Goal: Check status: Check status

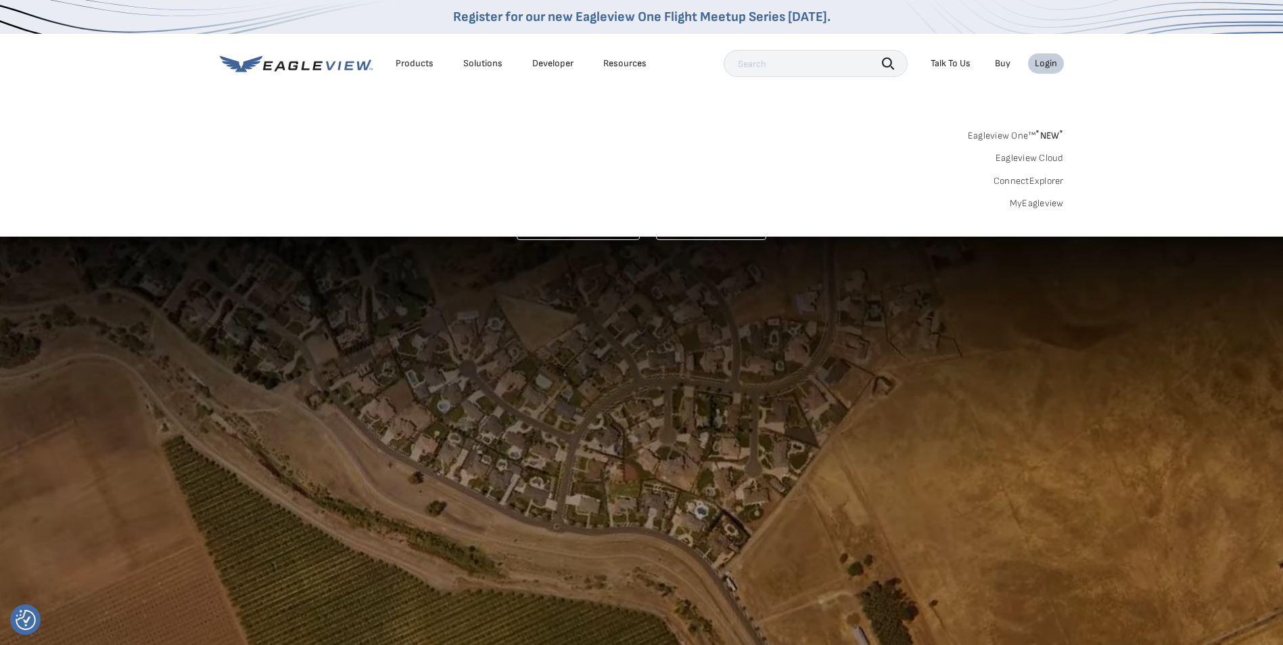
click at [870, 170] on div "Eagleview One™ * NEW * Eagleview Cloud ConnectExplorer MyEagleview" at bounding box center [642, 168] width 844 height 84
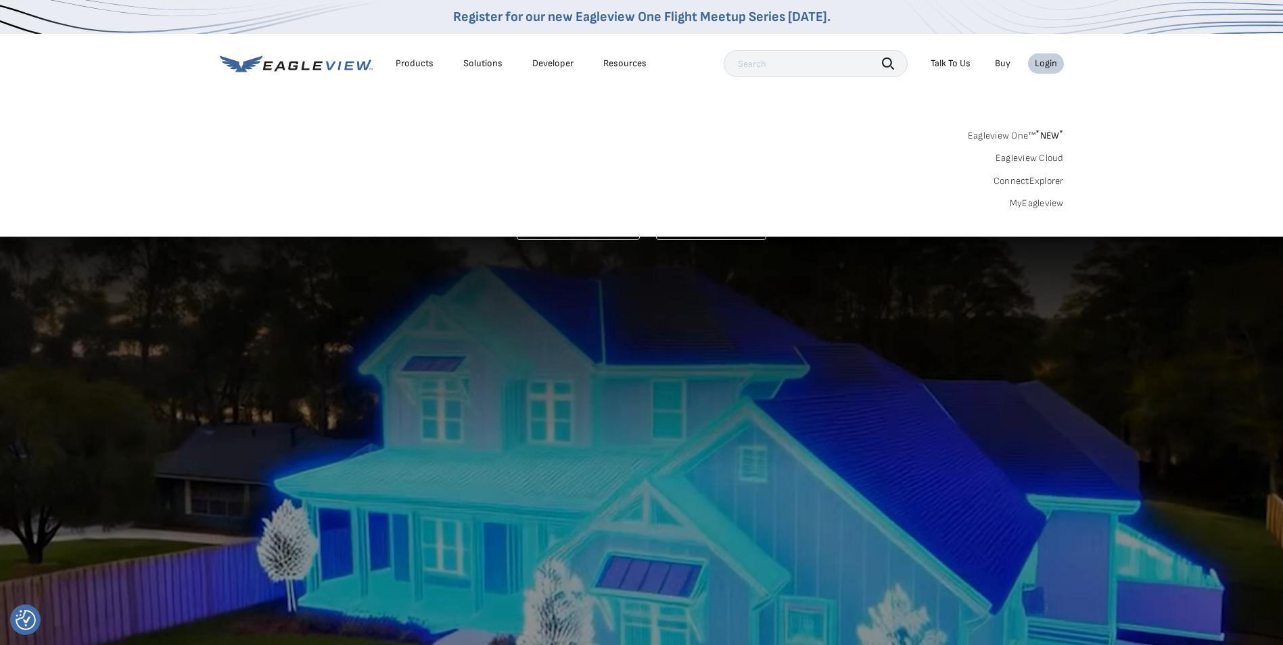
click at [837, 82] on div "Products Solutions Developer Resources Search Talk To Us Buy Login" at bounding box center [642, 64] width 844 height 60
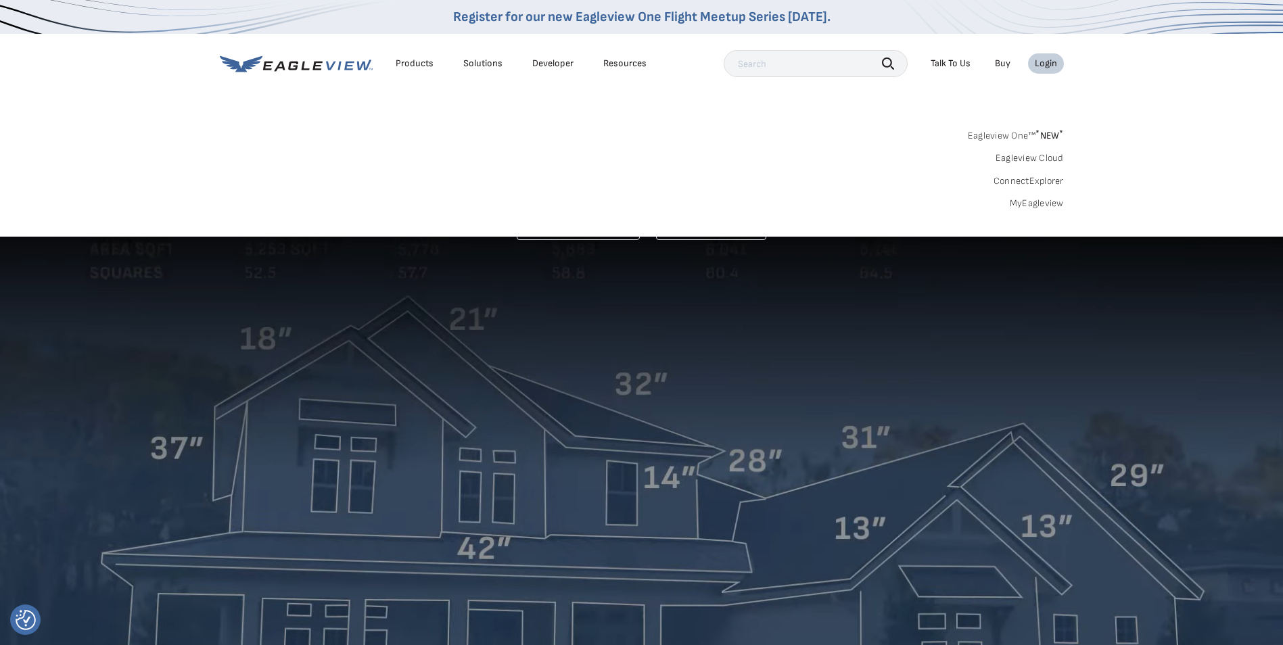
click at [423, 67] on div "Products" at bounding box center [415, 63] width 38 height 12
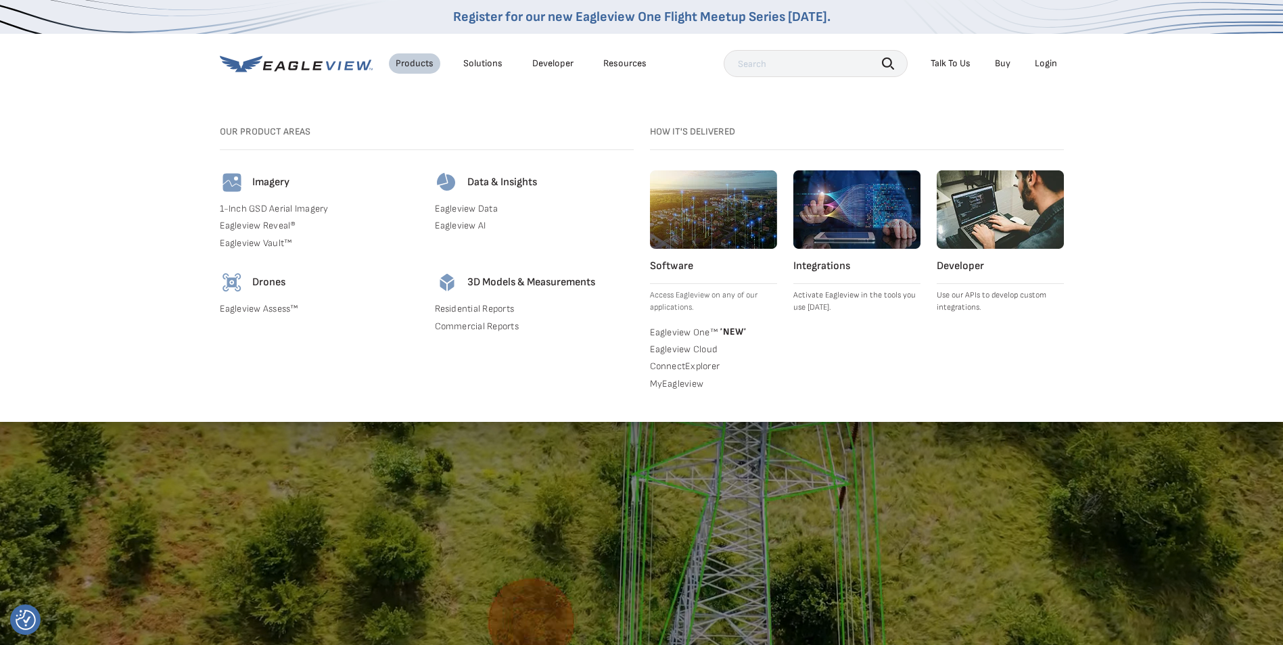
click at [266, 214] on div "Imagery 1-Inch GSD Aerial Imagery Eagleview Reveal® Eagleview Vault™" at bounding box center [319, 212] width 199 height 85
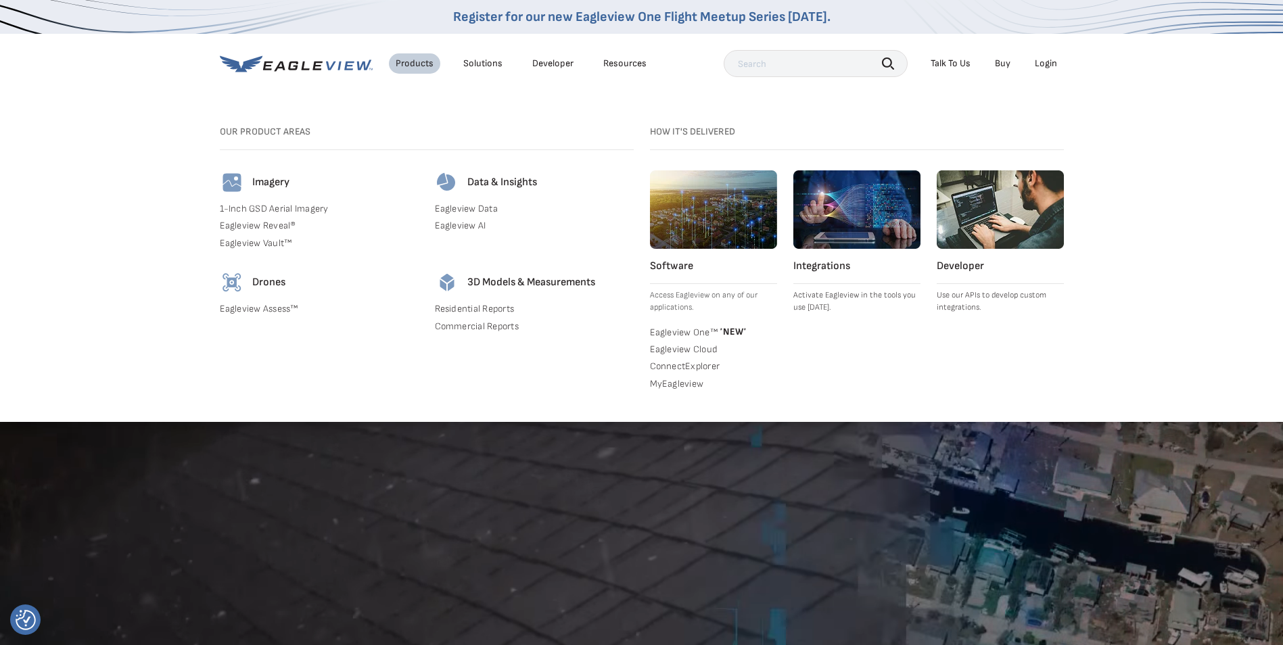
click at [267, 206] on link "1-Inch GSD Aerial Imagery" at bounding box center [319, 209] width 199 height 12
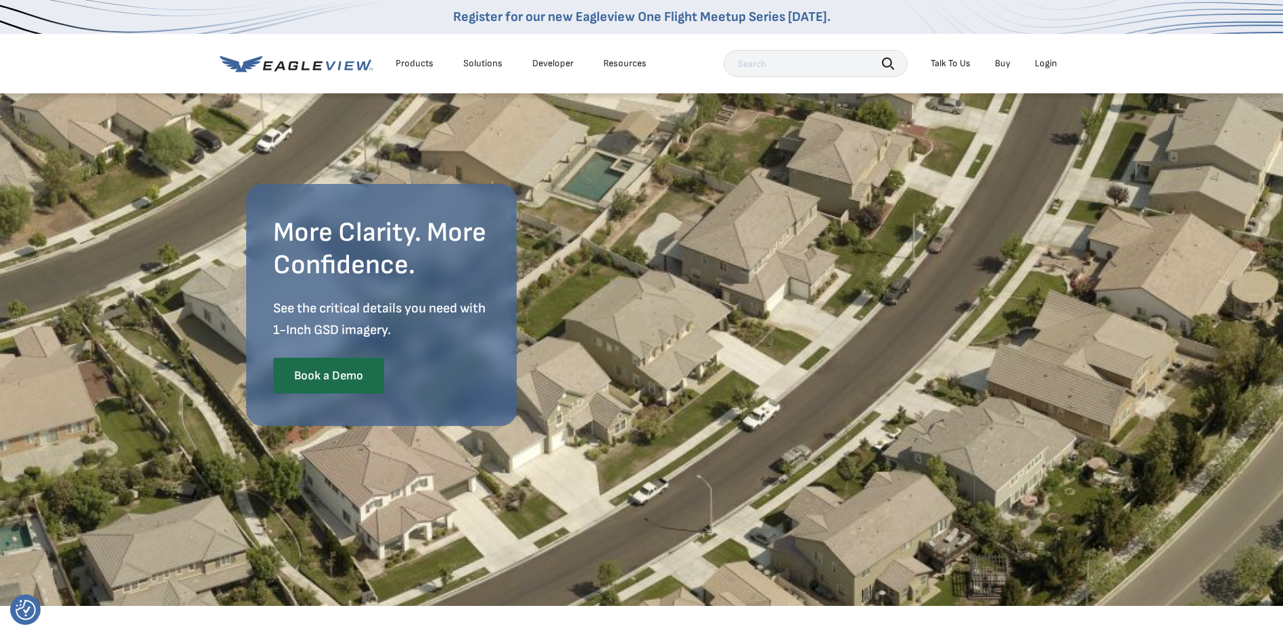
drag, startPoint x: 755, startPoint y: 181, endPoint x: 812, endPoint y: 119, distance: 84.2
click at [755, 181] on div "More Clarity. More Confidence. See the critical details you need with 1-Inch GS…" at bounding box center [641, 295] width 791 height 406
click at [1034, 65] on li "Login" at bounding box center [1046, 63] width 36 height 20
click at [1036, 65] on div "Login" at bounding box center [1046, 63] width 22 height 12
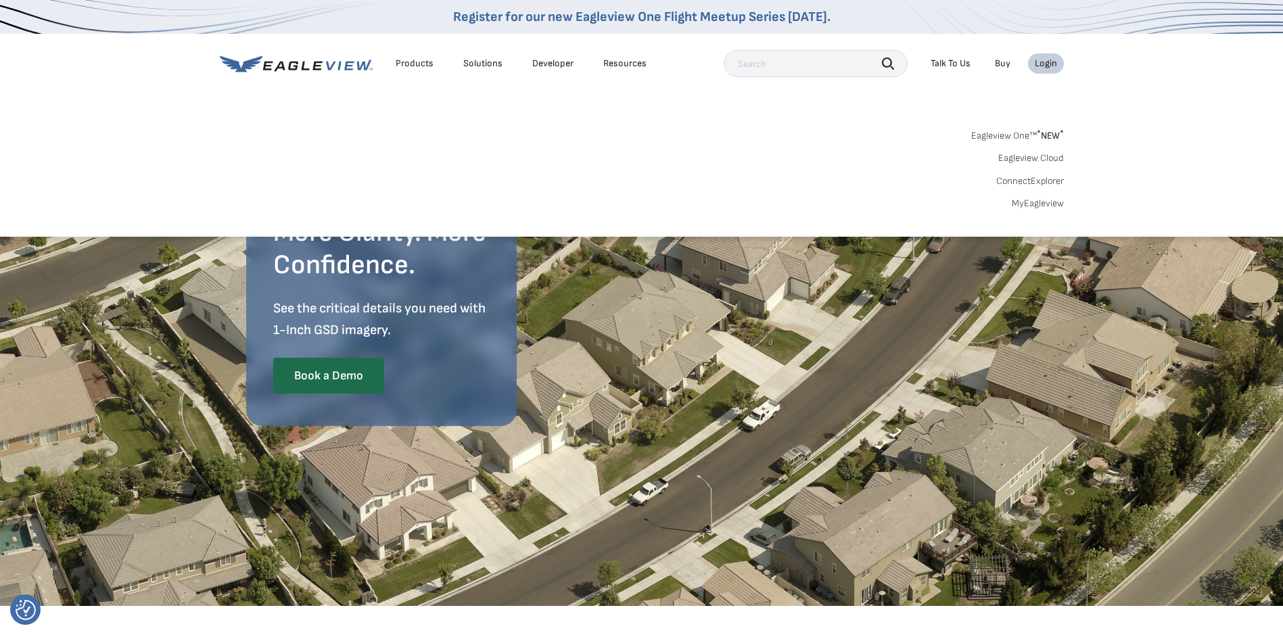
click at [1036, 65] on div "Login" at bounding box center [1046, 63] width 22 height 12
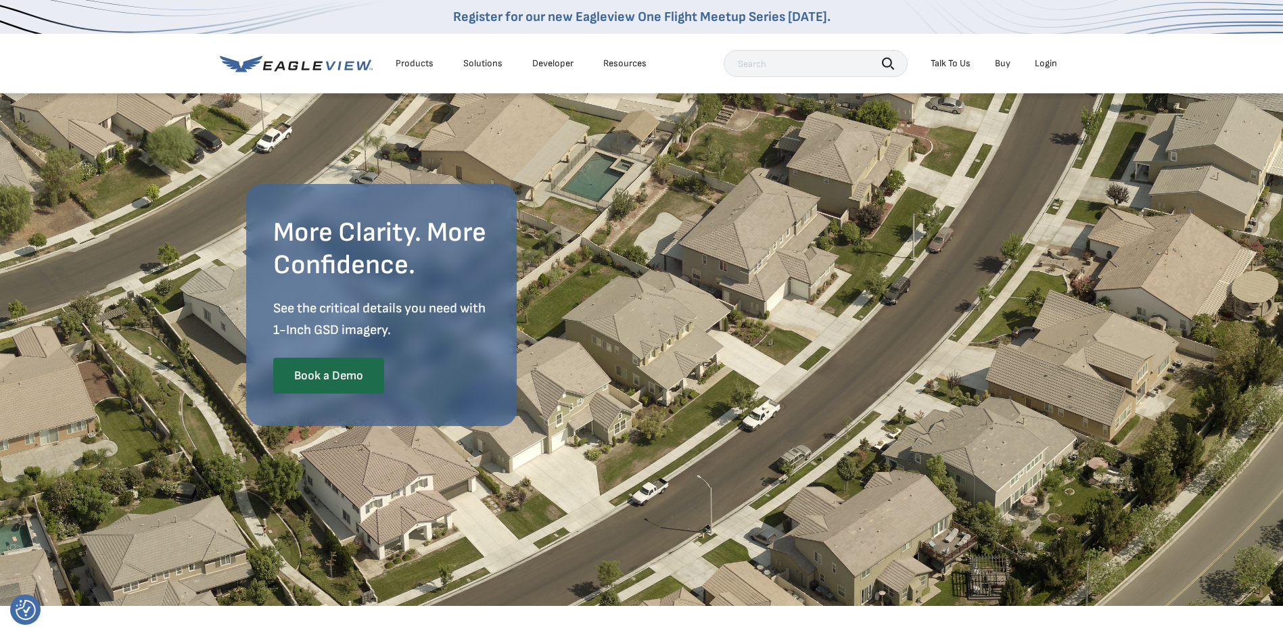
click at [1036, 65] on div "Login" at bounding box center [1046, 63] width 22 height 12
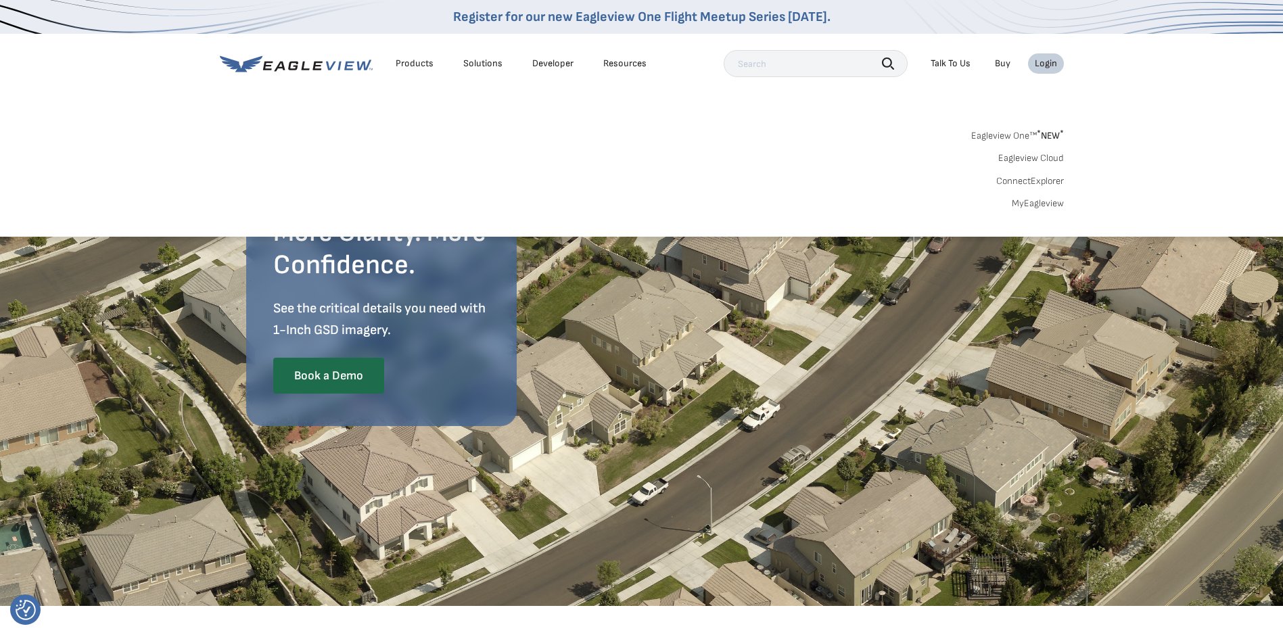
click at [1038, 64] on div "Login" at bounding box center [1046, 63] width 22 height 12
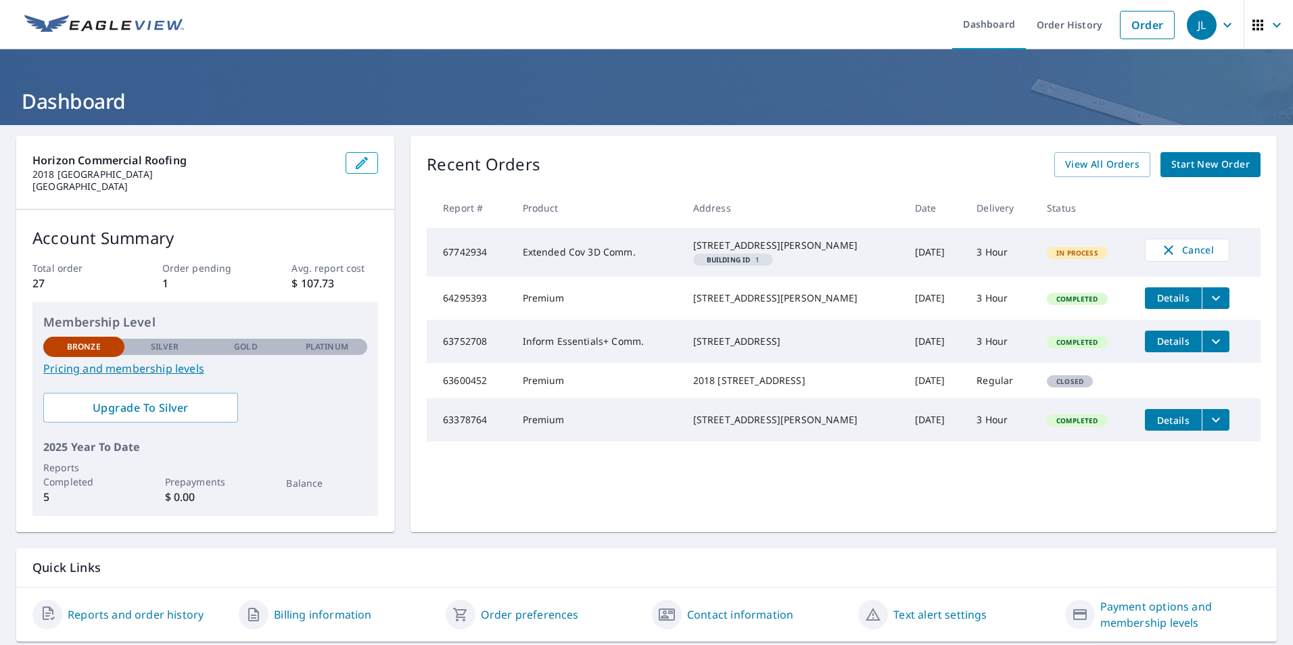
click at [1049, 258] on span "In Process" at bounding box center [1077, 252] width 58 height 9
click at [584, 259] on td "Extended Cov 3D Comm." at bounding box center [597, 252] width 170 height 49
click at [478, 258] on td "67742934" at bounding box center [469, 252] width 85 height 49
click at [747, 263] on em "Building ID" at bounding box center [729, 259] width 44 height 7
click at [749, 250] on div "800 S Douglas Rd Coral Gables, FL 33134" at bounding box center [793, 246] width 200 height 14
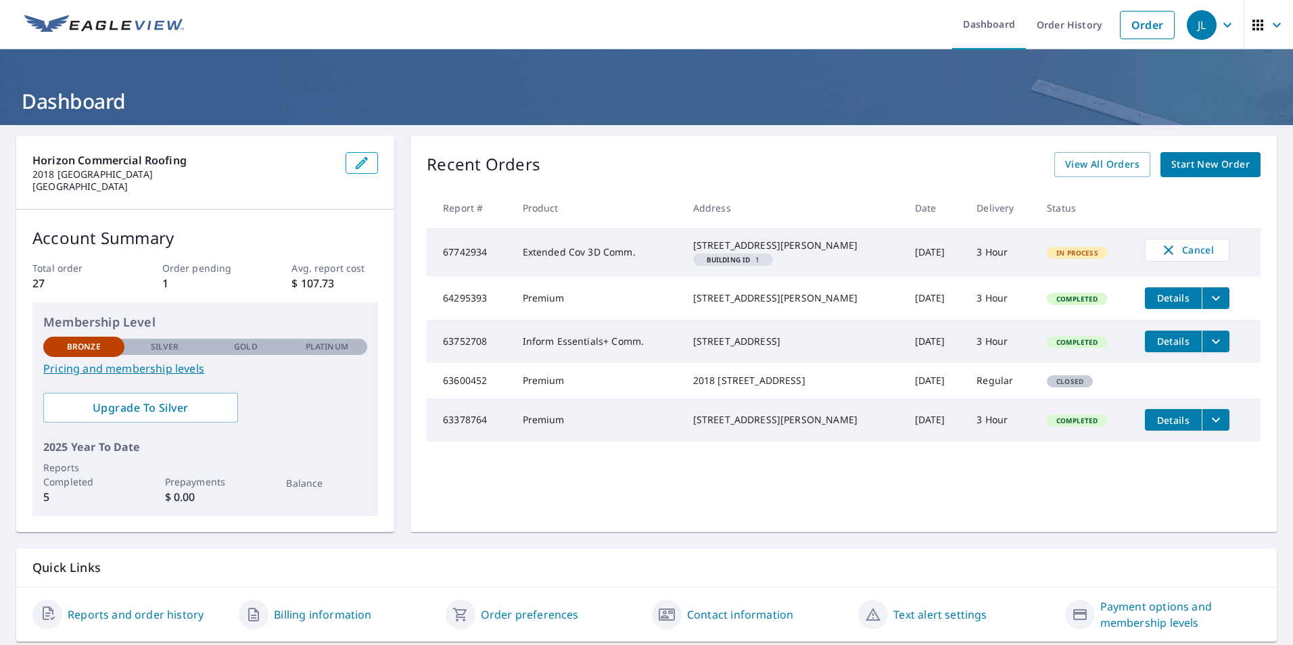
click at [1059, 258] on span "In Process" at bounding box center [1077, 252] width 58 height 9
